Goal: Check status: Check status

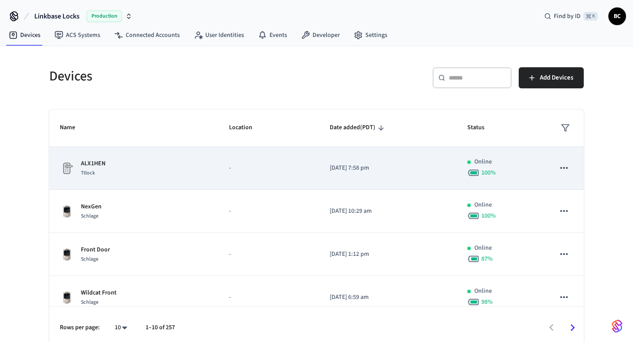
click at [355, 166] on p "2025/09/02 at 7:58 pm" at bounding box center [388, 168] width 117 height 9
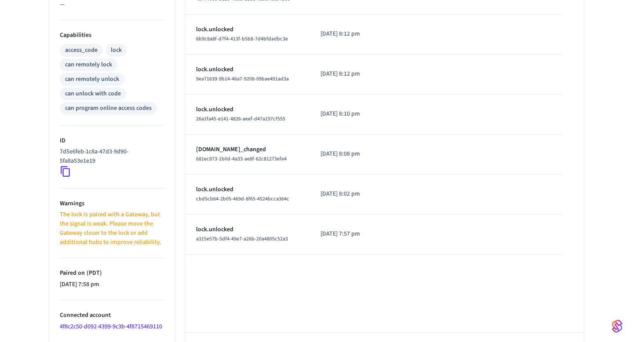
scroll to position [371, 0]
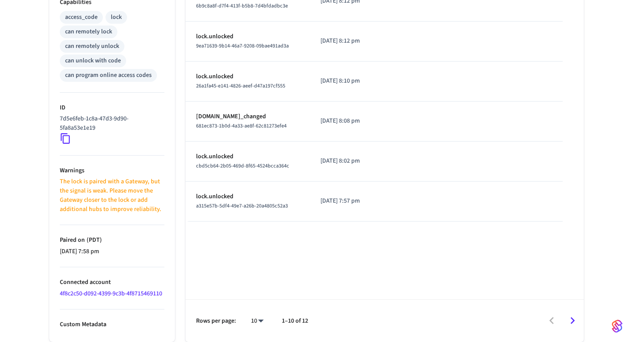
click at [102, 294] on link "4f8c2c50-d092-4399-9c3b-4f8715469110" at bounding box center [111, 293] width 102 height 9
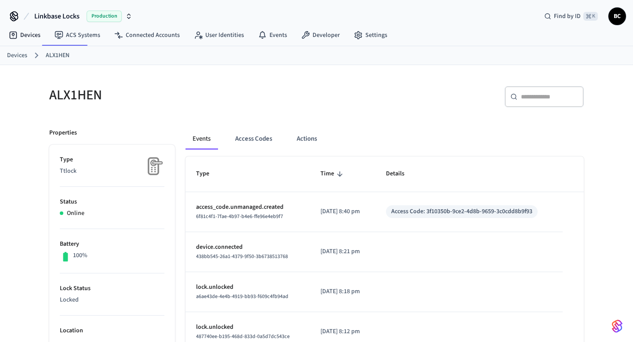
scroll to position [371, 0]
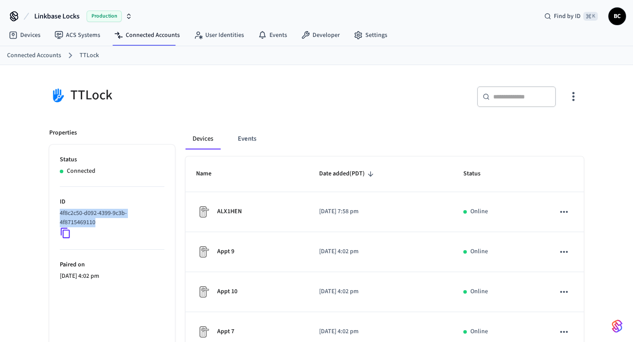
drag, startPoint x: 99, startPoint y: 226, endPoint x: 59, endPoint y: 215, distance: 40.8
click at [60, 215] on p "4f8c2c50-d092-4399-9c3b-4f8715469110" at bounding box center [110, 218] width 101 height 18
copy p "4f8c2c50-d092-4399-9c3b-4f8715469110"
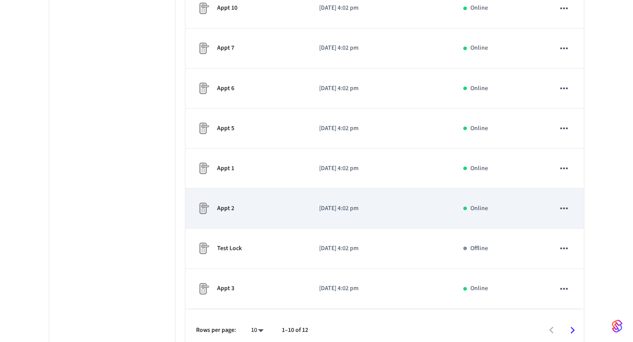
scroll to position [293, 0]
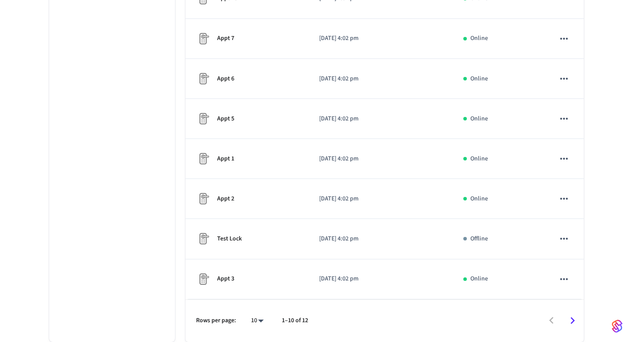
click at [572, 319] on icon "Go to next page" at bounding box center [573, 321] width 14 height 14
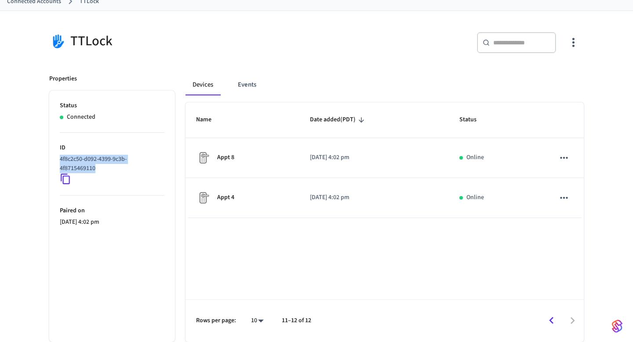
scroll to position [54, 0]
click at [494, 272] on div "Name Date added (PDT) Status Appt 8 2025/01/28 at 4:02 pm Online Appt 4 2025/01…" at bounding box center [385, 223] width 398 height 240
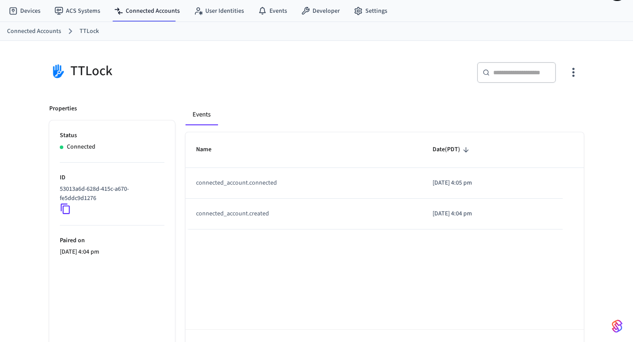
scroll to position [26, 0]
